Goal: Check status

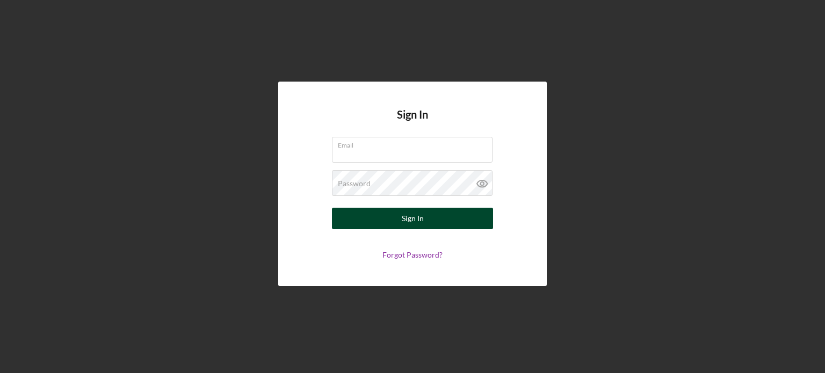
type input "[EMAIL_ADDRESS][DOMAIN_NAME]"
click at [421, 213] on div "Sign In" at bounding box center [413, 218] width 22 height 21
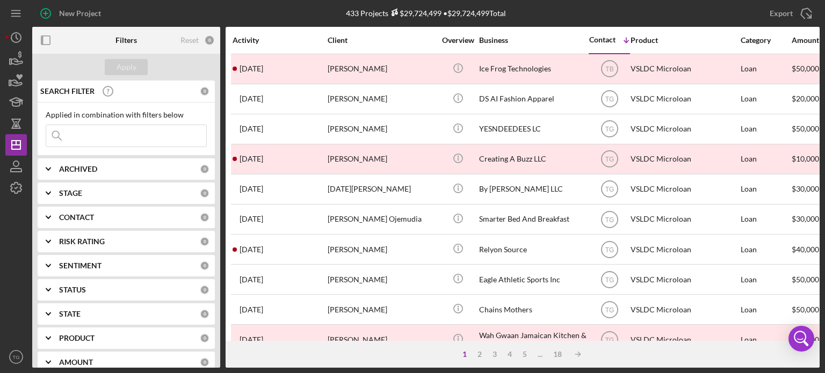
click at [125, 164] on div "ARCHIVED 0" at bounding box center [134, 169] width 150 height 10
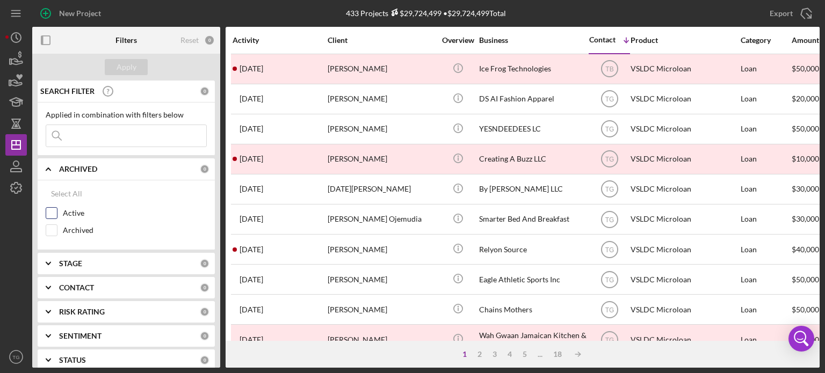
click at [57, 213] on div at bounding box center [52, 213] width 12 height 12
click at [54, 211] on input "Active" at bounding box center [51, 213] width 11 height 11
checkbox input "true"
click at [137, 68] on button "Apply" at bounding box center [126, 67] width 43 height 16
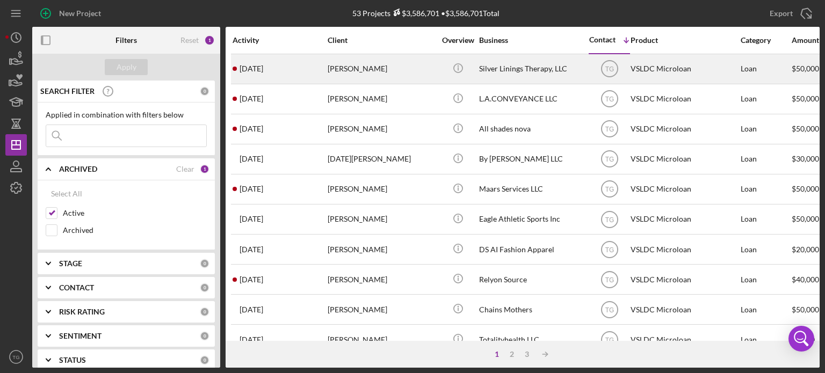
click at [387, 79] on div "[PERSON_NAME]" at bounding box center [381, 69] width 107 height 28
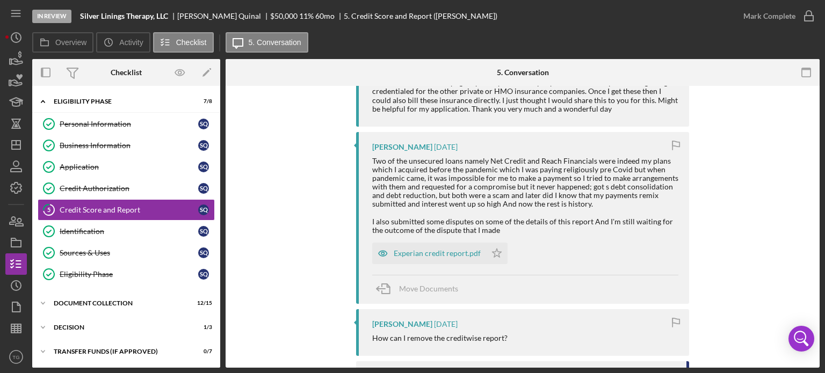
scroll to position [322, 0]
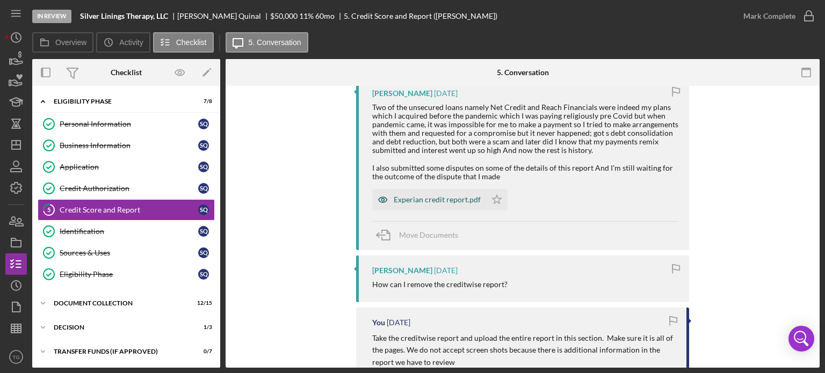
click at [428, 197] on div "Experian credit report.pdf" at bounding box center [437, 200] width 87 height 9
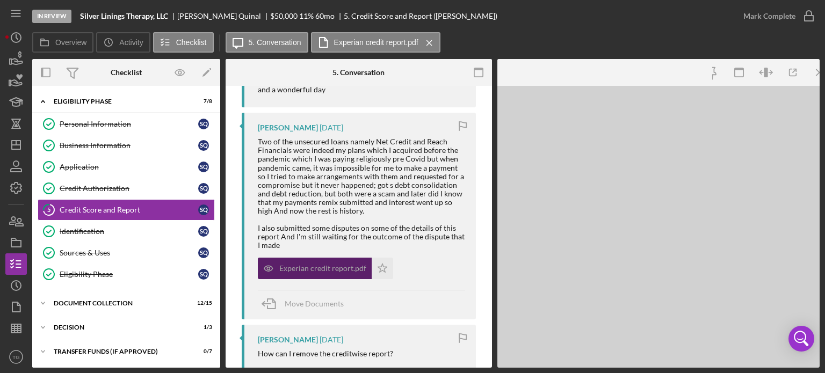
scroll to position [348, 0]
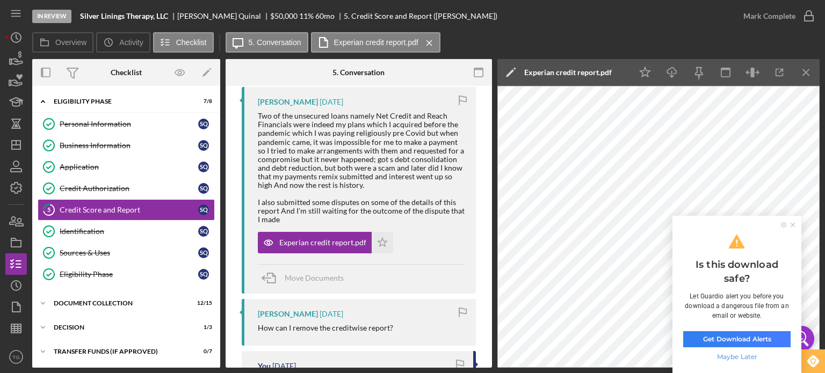
click at [793, 227] on icon at bounding box center [793, 225] width 4 height 4
